Goal: Use online tool/utility

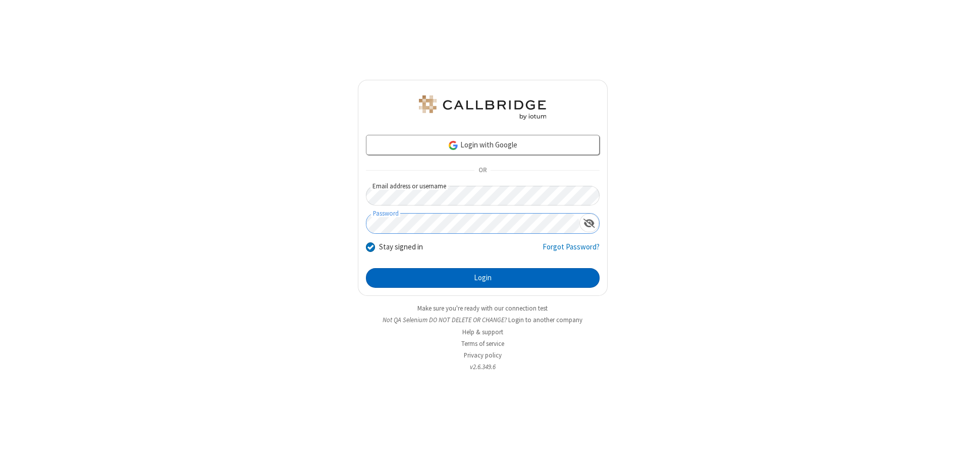
click at [483, 278] on button "Login" at bounding box center [483, 278] width 234 height 20
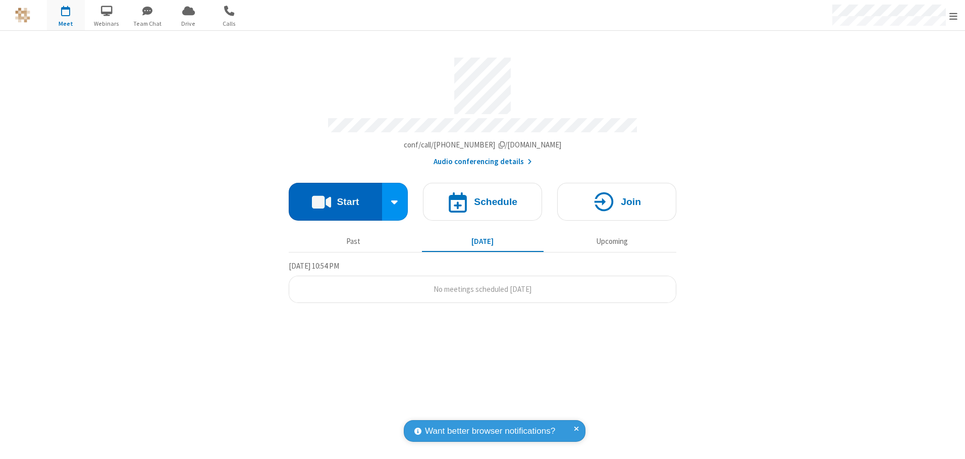
click at [335, 198] on button "Start" at bounding box center [335, 202] width 93 height 38
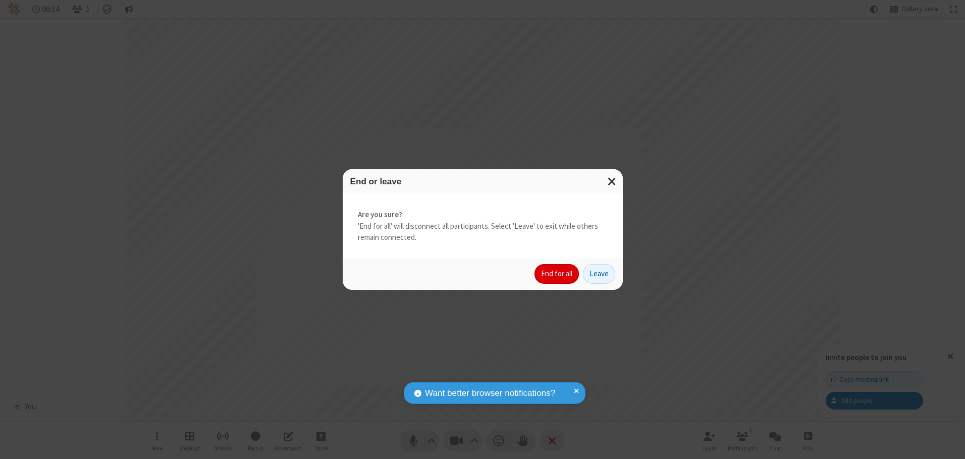
click at [557, 274] on button "End for all" at bounding box center [557, 274] width 44 height 20
